Goal: Information Seeking & Learning: Check status

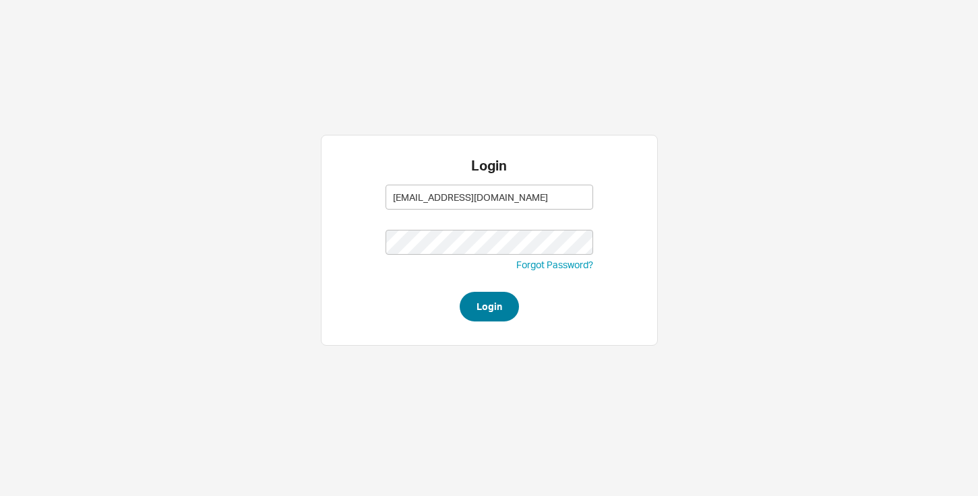
type input "[EMAIL_ADDRESS][DOMAIN_NAME]"
click at [491, 308] on button "Login" at bounding box center [489, 307] width 59 height 30
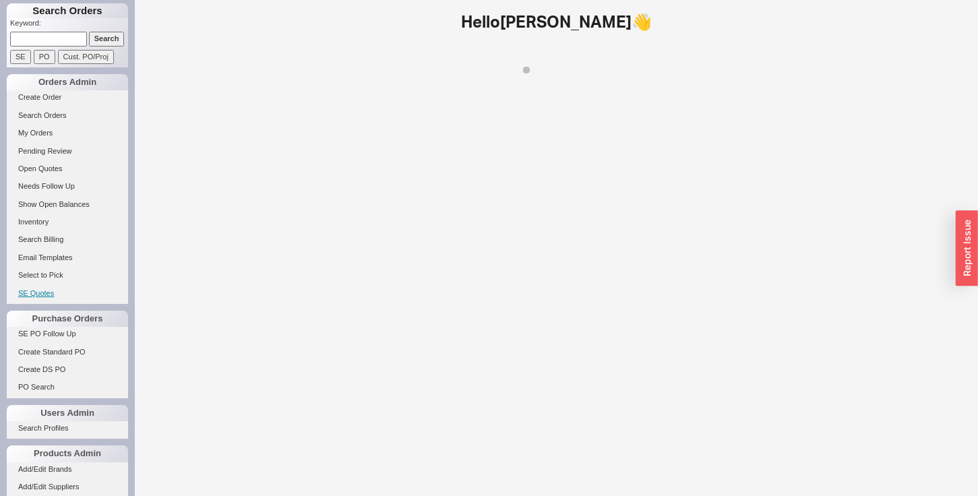
scroll to position [112, 0]
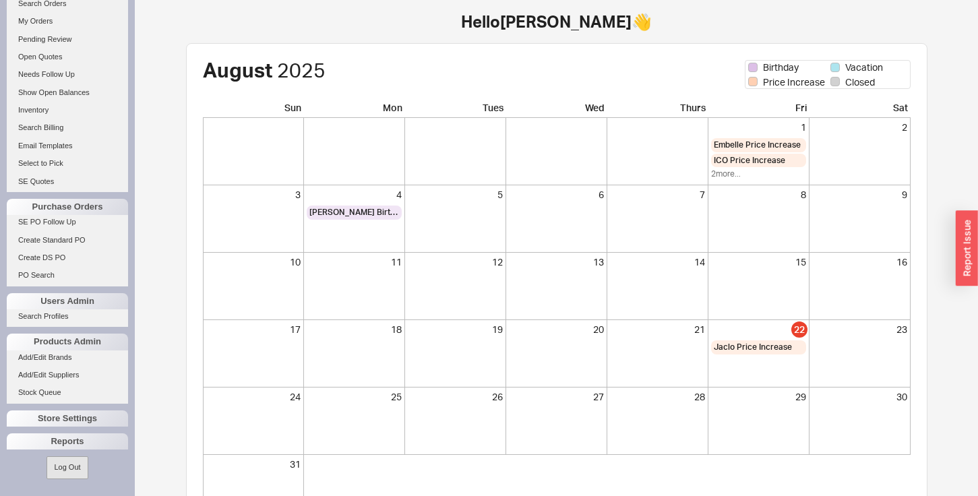
click at [47, 431] on div "Search Orders Keyword: Search SE PO Cust. PO/Proj Orders Admin Create Order Sea…" at bounding box center [67, 248] width 135 height 496
click at [44, 447] on div "Reports" at bounding box center [67, 441] width 121 height 16
click at [39, 474] on link "Total Sales Reports" at bounding box center [67, 475] width 121 height 14
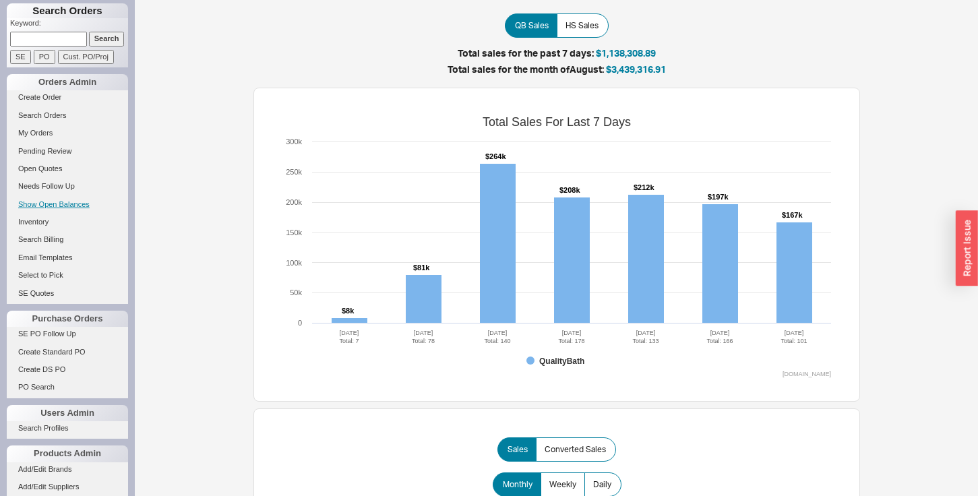
scroll to position [112, 0]
